Goal: Navigation & Orientation: Find specific page/section

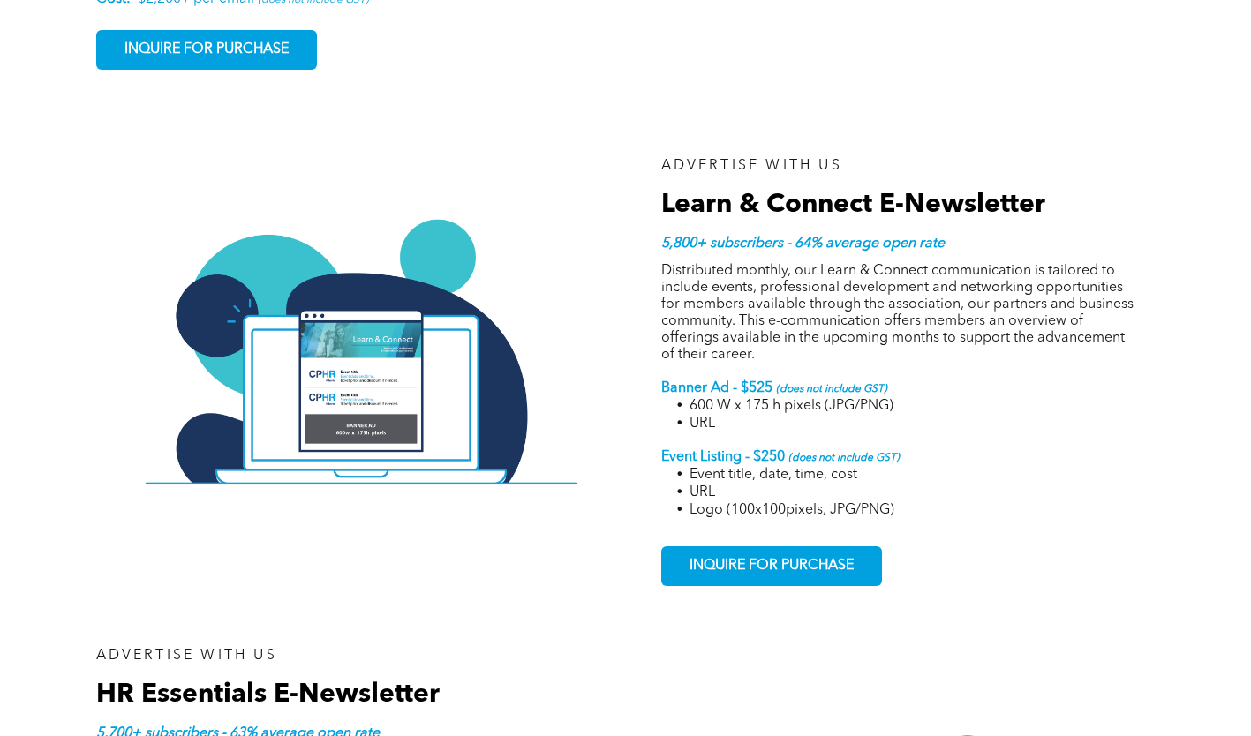
scroll to position [2207, 0]
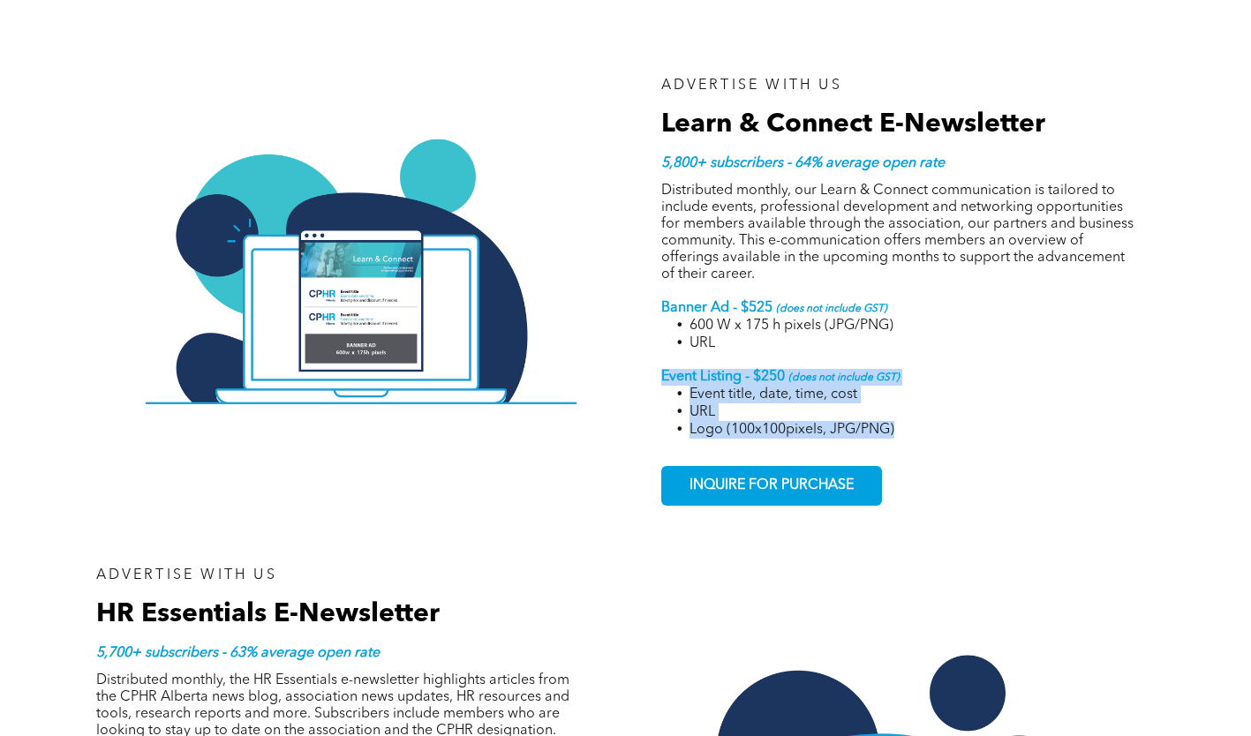
drag, startPoint x: 919, startPoint y: 392, endPoint x: 655, endPoint y: 342, distance: 268.7
click at [655, 342] on div "ADVERTISE WITH US Learn & Connect E-Newsletter 5,800+ subscribers - 64% average…" at bounding box center [891, 292] width 530 height 516
copy div "Event Listing - $250 (does not include GST) Event title, date, time, cost URL L…"
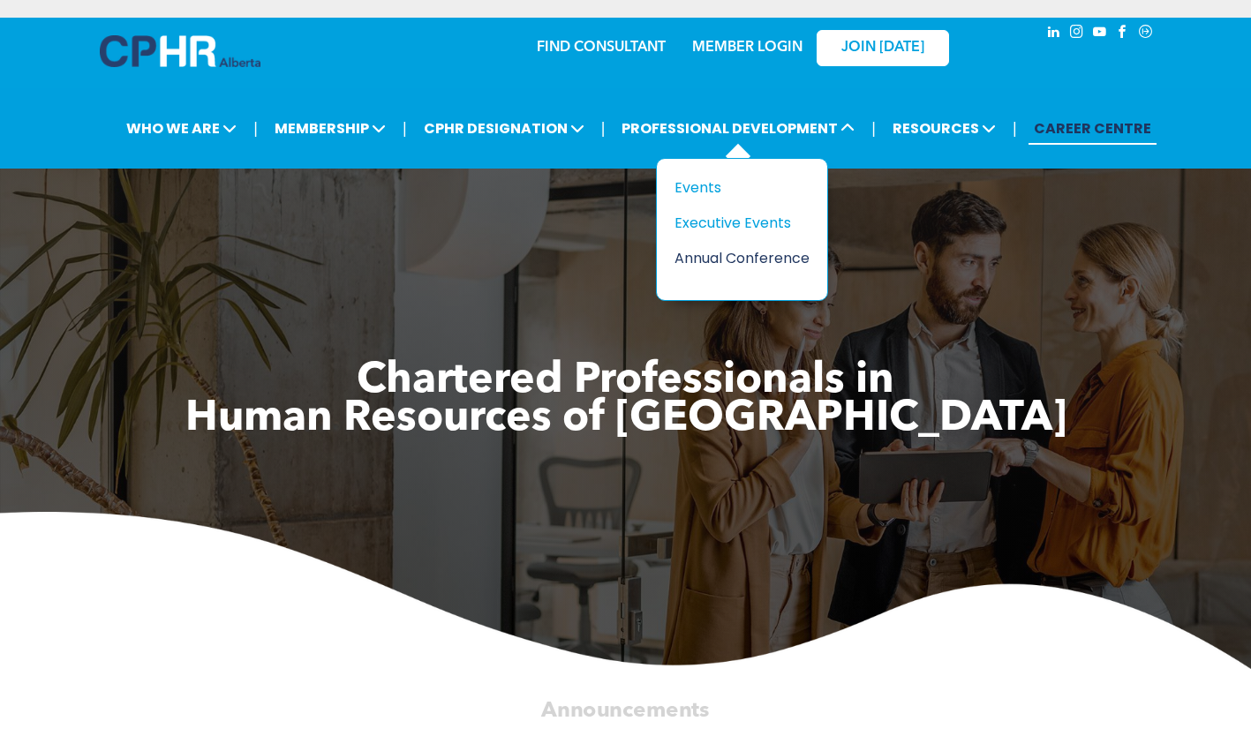
click at [769, 250] on div "Annual Conference" at bounding box center [736, 258] width 122 height 22
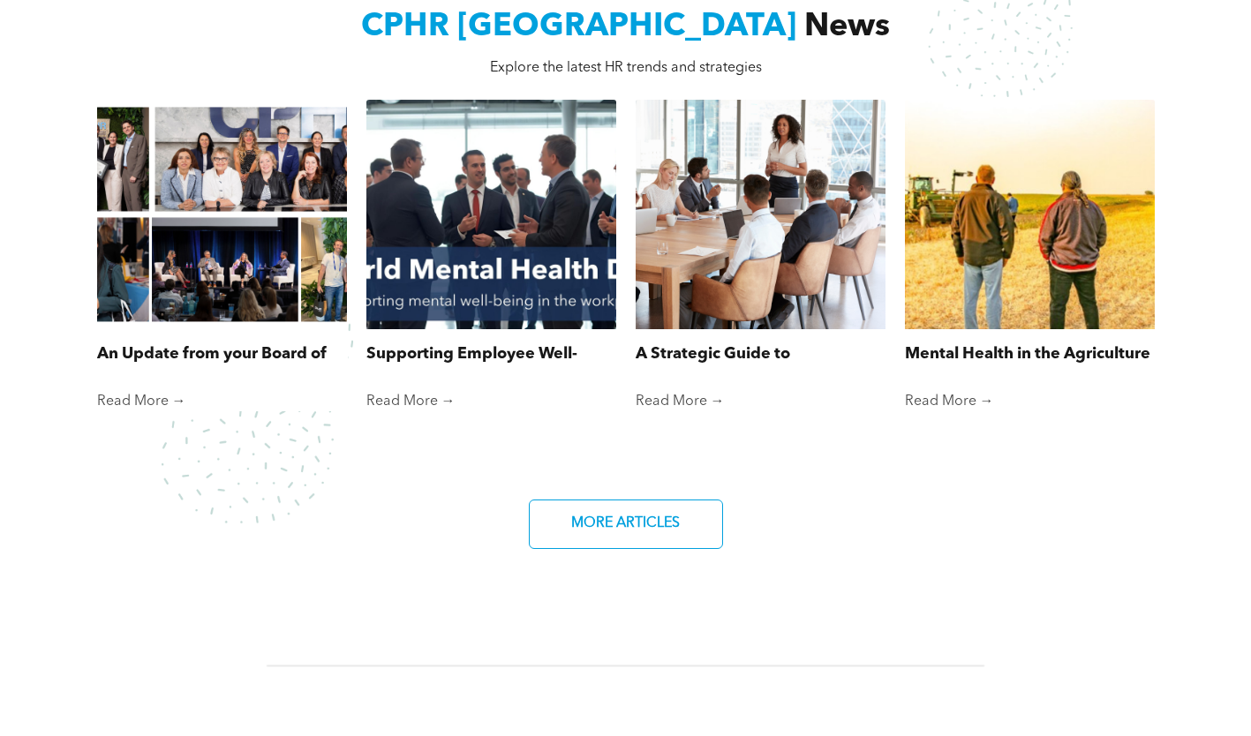
scroll to position [1236, 0]
